Goal: Find specific page/section

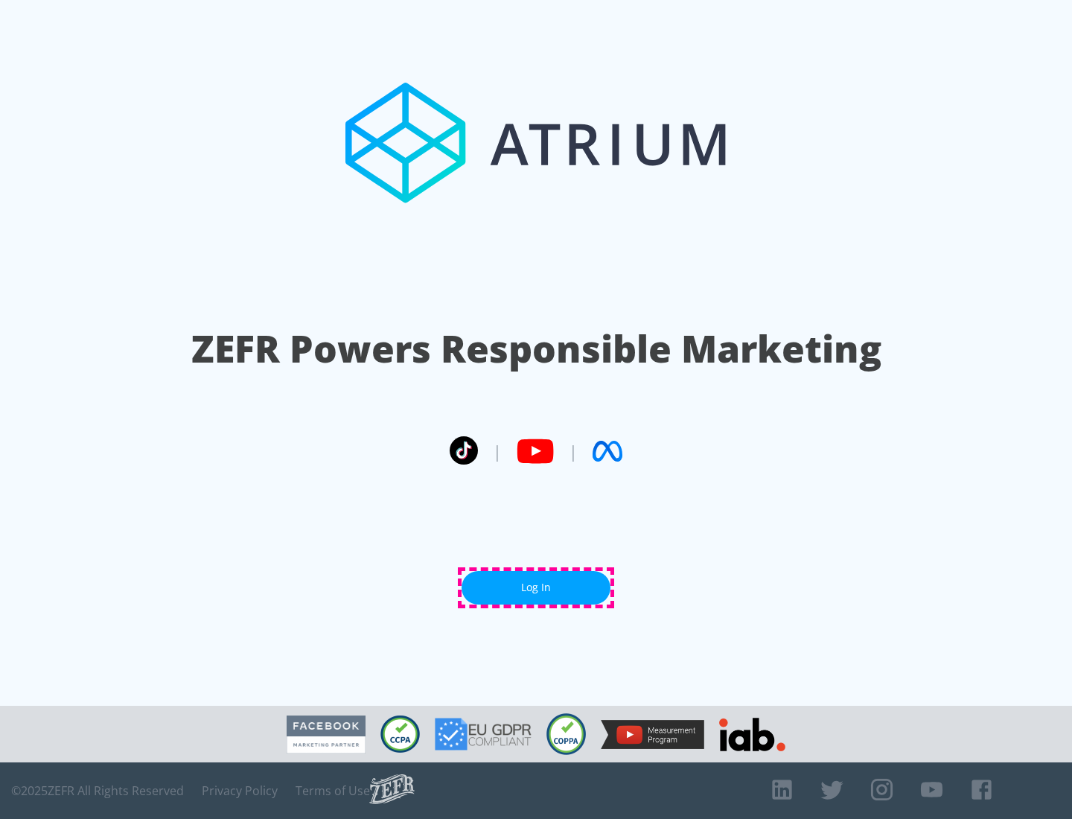
click at [536, 587] on link "Log In" at bounding box center [536, 588] width 149 height 34
